Goal: Transaction & Acquisition: Purchase product/service

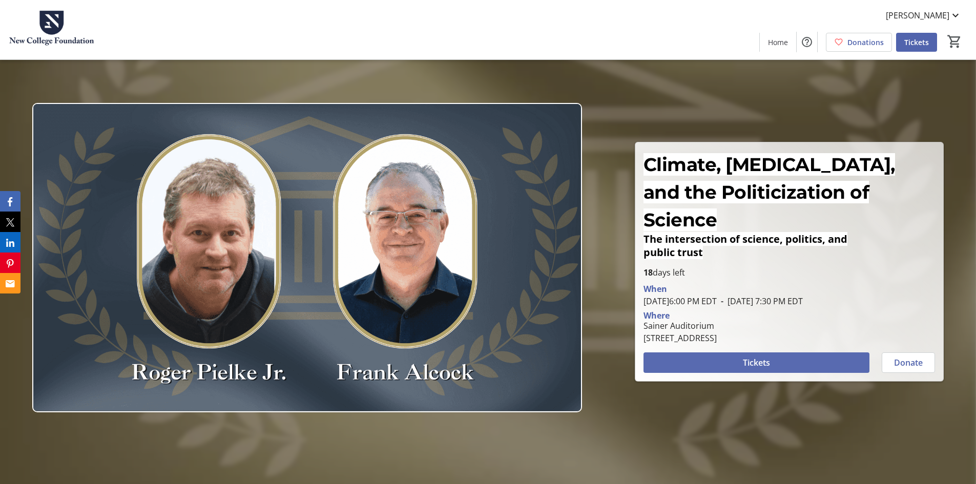
click at [759, 356] on span "Tickets" at bounding box center [756, 362] width 27 height 12
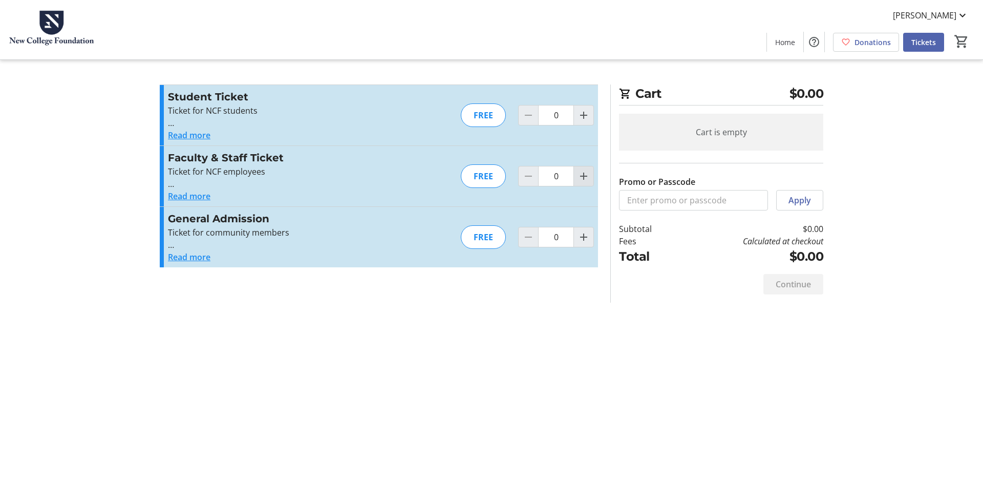
click at [583, 178] on mat-icon "Increment by one" at bounding box center [584, 176] width 12 height 12
type input "1"
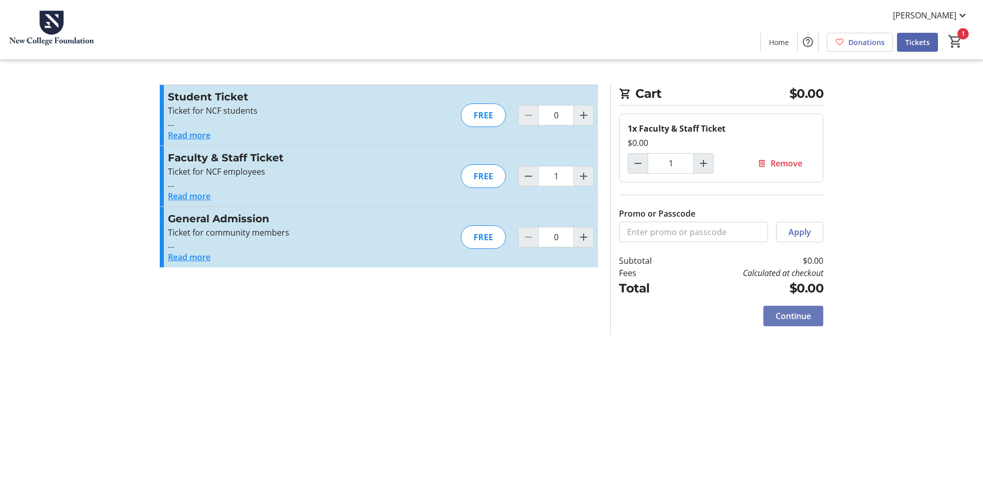
click at [804, 322] on span "Continue" at bounding box center [793, 316] width 35 height 12
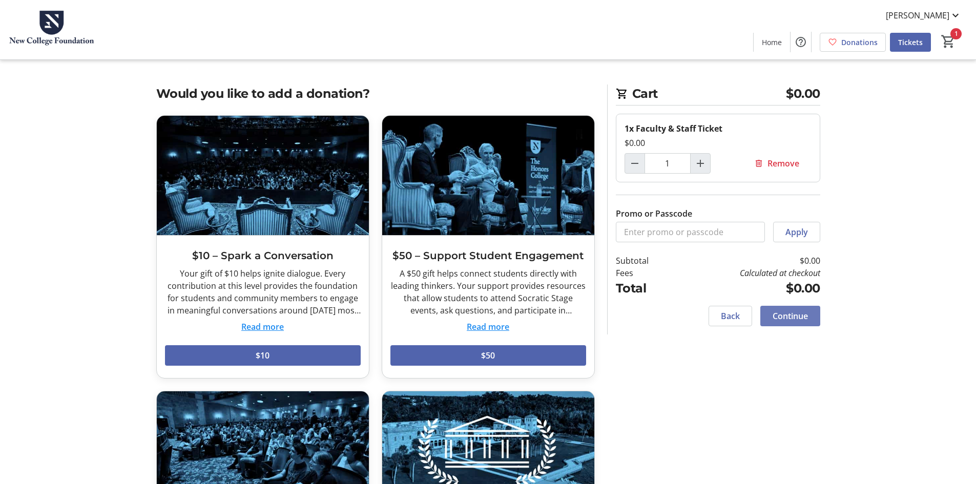
click at [803, 311] on span "Continue" at bounding box center [789, 316] width 35 height 12
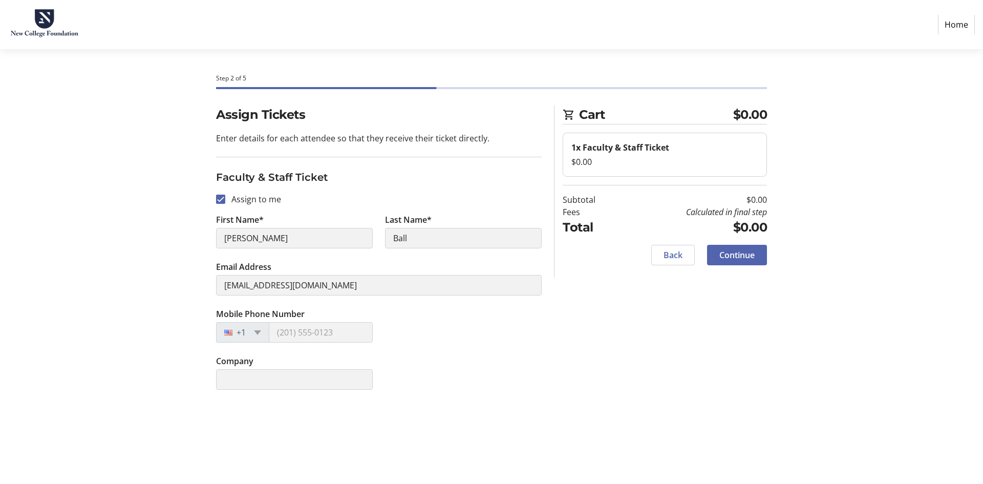
click at [242, 336] on div at bounding box center [231, 332] width 29 height 11
click at [735, 254] on span "Continue" at bounding box center [737, 255] width 35 height 12
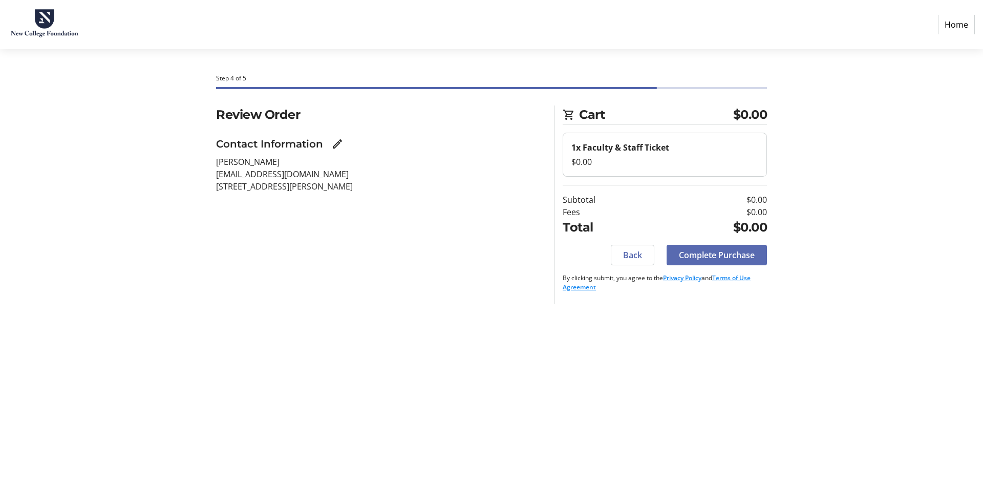
click at [740, 254] on span "Complete Purchase" at bounding box center [717, 255] width 76 height 12
